Goal: Task Accomplishment & Management: Manage account settings

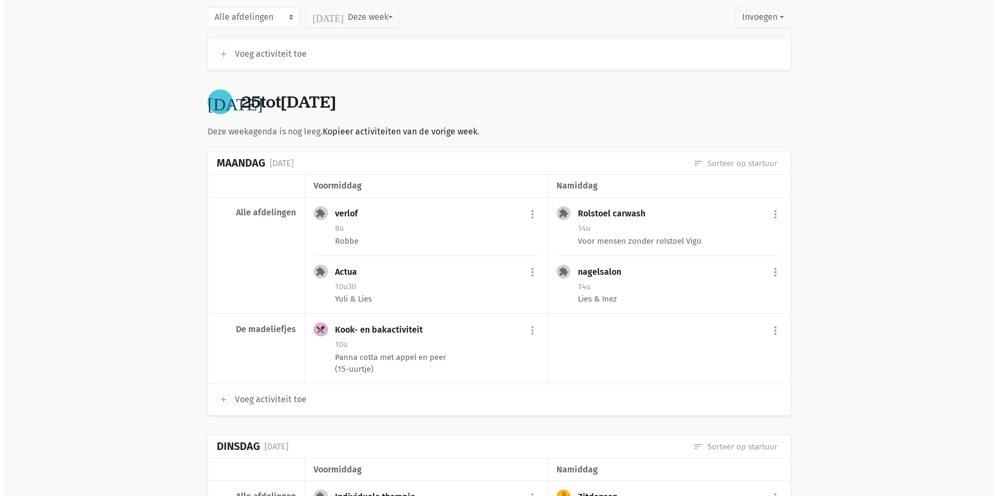
scroll to position [696, 0]
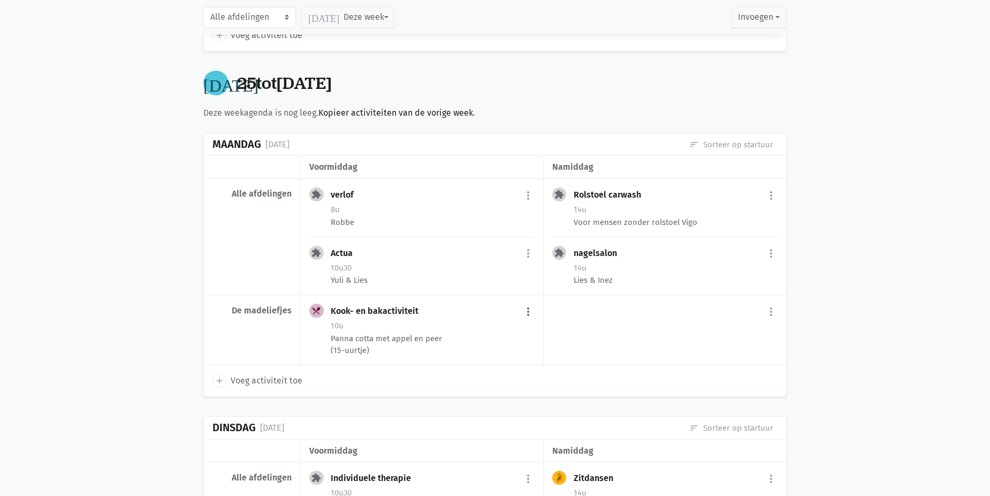
click at [530, 308] on button "more_vert" at bounding box center [528, 311] width 13 height 20
click at [511, 330] on link "edit Bewerk" at bounding box center [493, 334] width 110 height 18
select select "10:00"
select select "11:30"
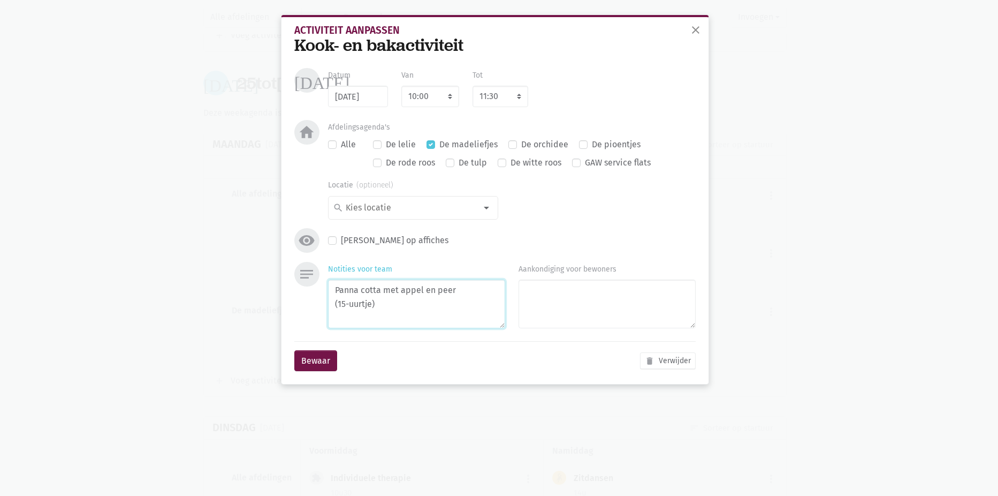
drag, startPoint x: 456, startPoint y: 287, endPoint x: 399, endPoint y: 293, distance: 56.5
click at [399, 293] on textarea "Panna cotta met appel en peer (15-uurtje)" at bounding box center [416, 303] width 177 height 49
type textarea "Panna cotta met coulis (15-uurtje)"
click at [419, 210] on input at bounding box center [410, 208] width 132 height 14
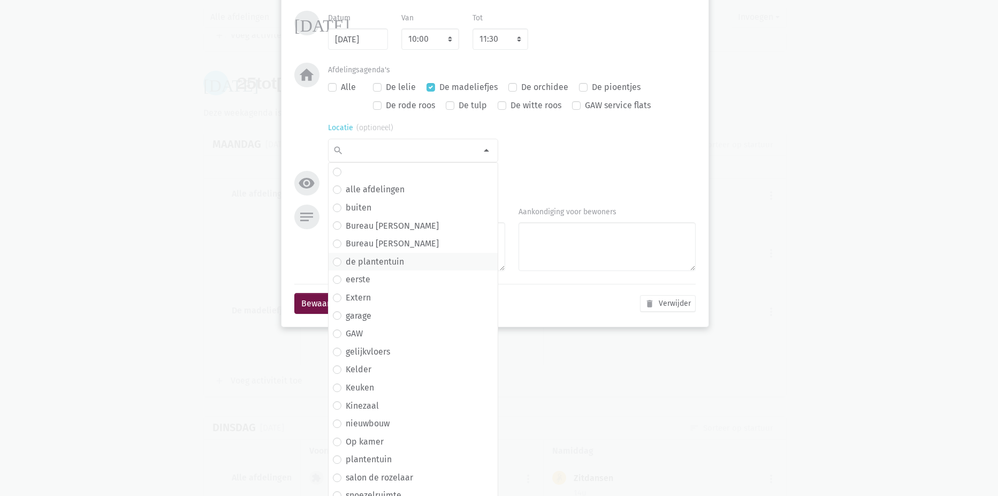
scroll to position [138, 0]
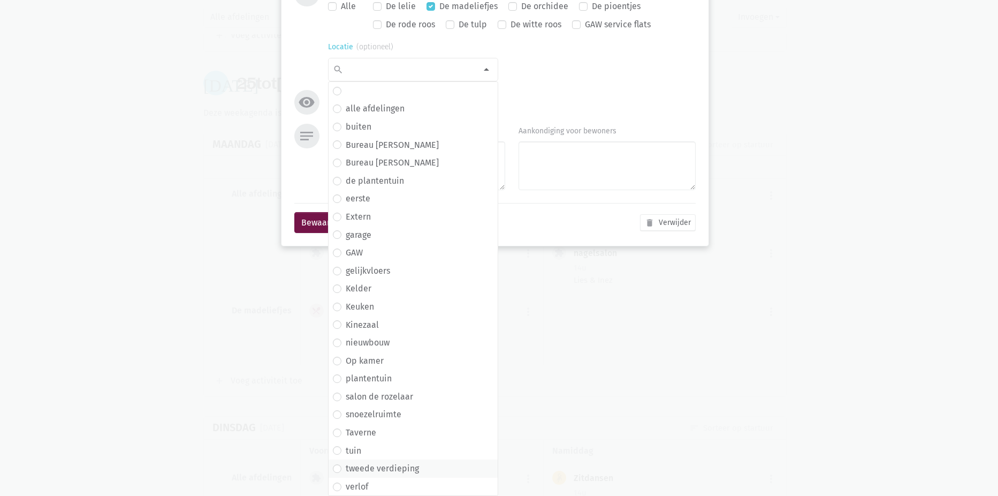
click at [405, 462] on label "tweede verdieping" at bounding box center [382, 468] width 73 height 14
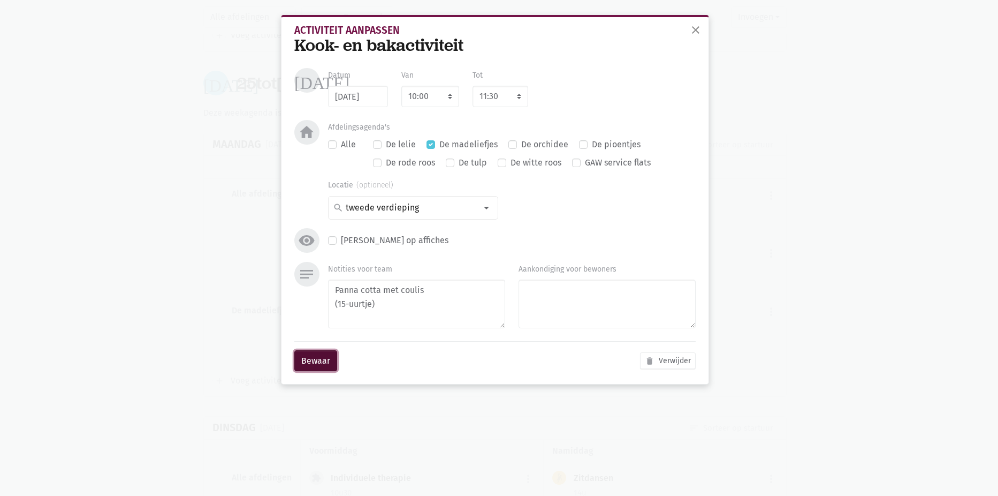
click at [318, 353] on button "Bewaar" at bounding box center [315, 360] width 43 height 21
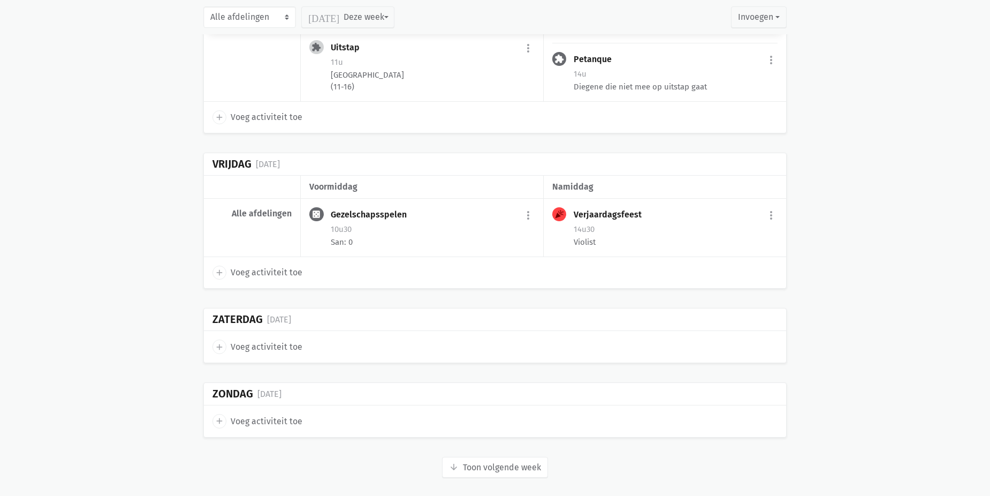
scroll to position [1560, 0]
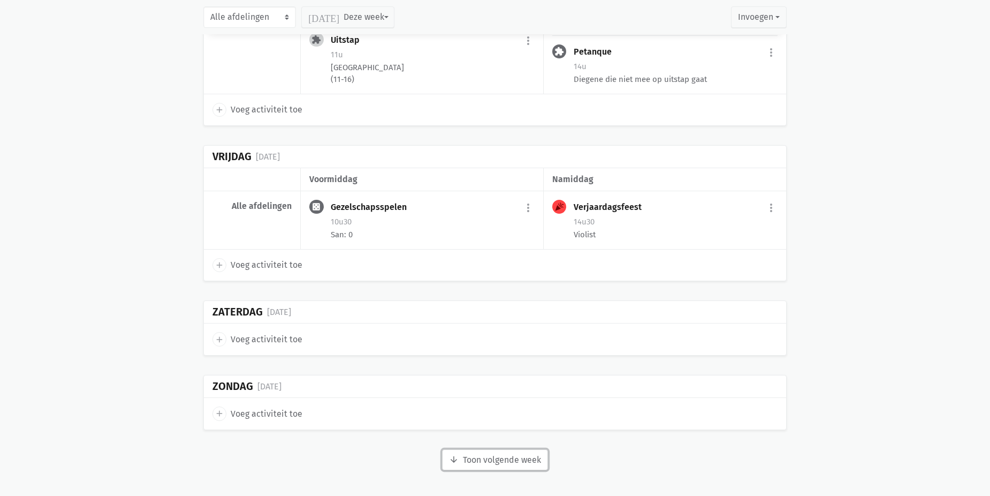
click at [524, 461] on button "arrow_downward Week wordt geladen Toon volgende week" at bounding box center [495, 459] width 106 height 21
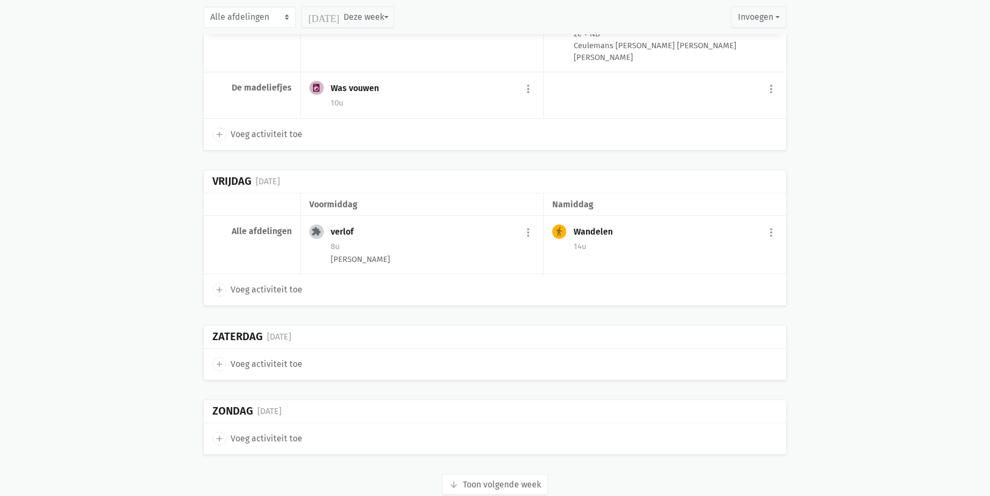
scroll to position [2791, 0]
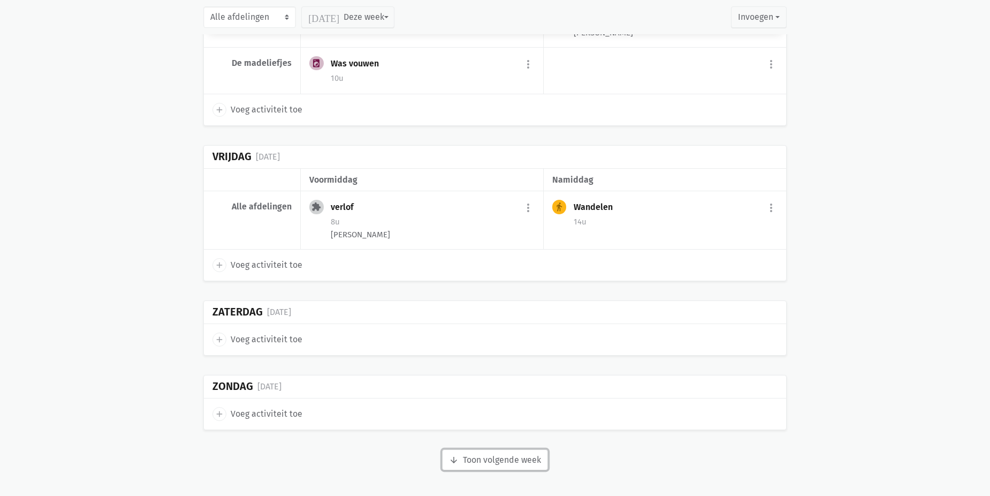
click at [482, 459] on button "arrow_downward Week wordt geladen Toon volgende week" at bounding box center [495, 459] width 106 height 21
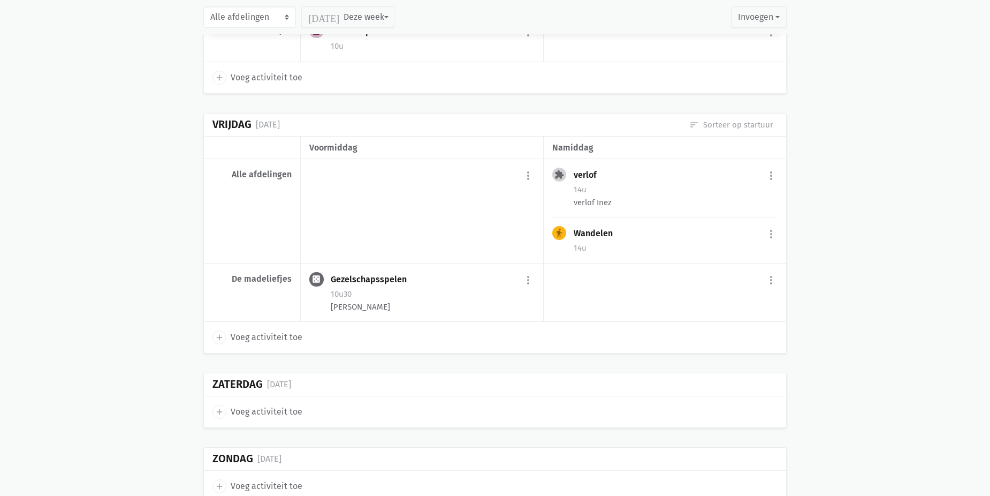
scroll to position [4160, 0]
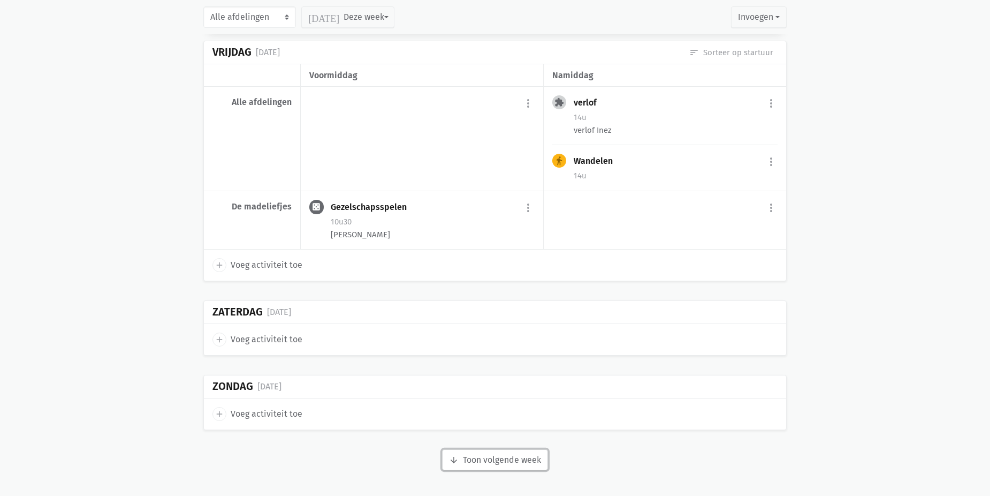
click at [517, 459] on button "arrow_downward Week wordt geladen Toon volgende week" at bounding box center [495, 459] width 106 height 21
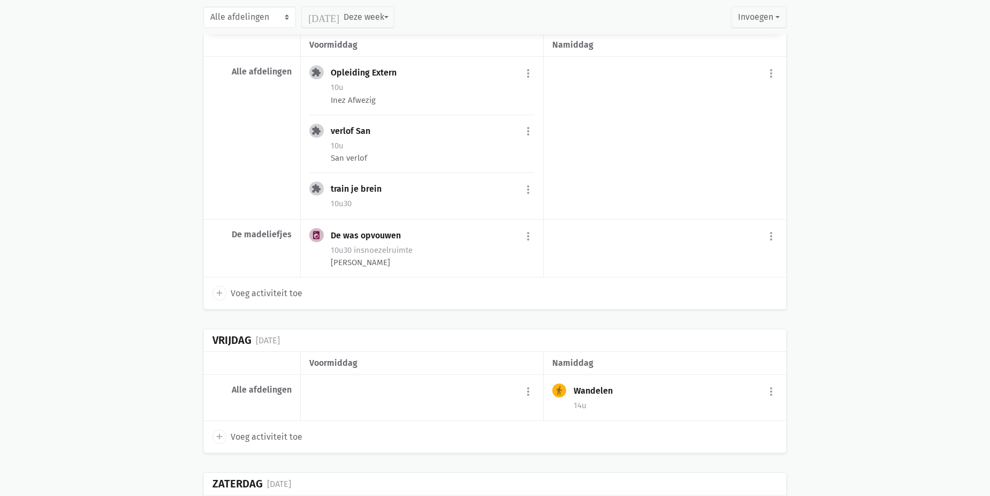
scroll to position [5448, 0]
